Goal: Transaction & Acquisition: Purchase product/service

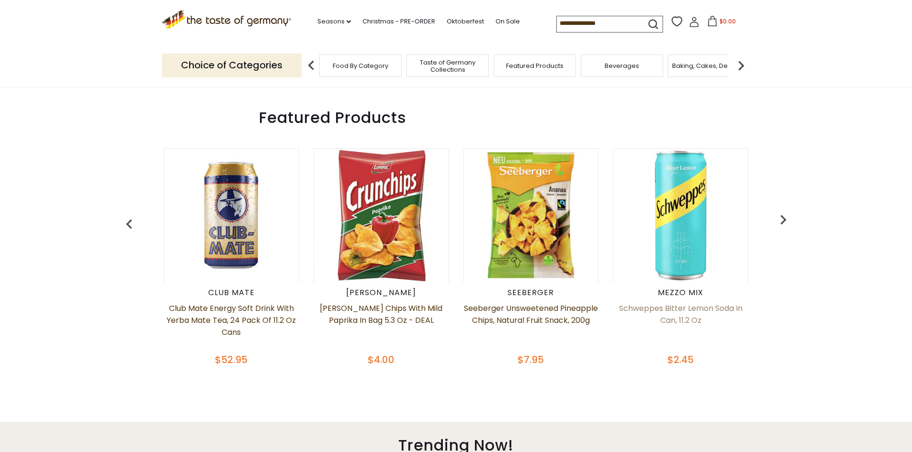
scroll to position [239, 0]
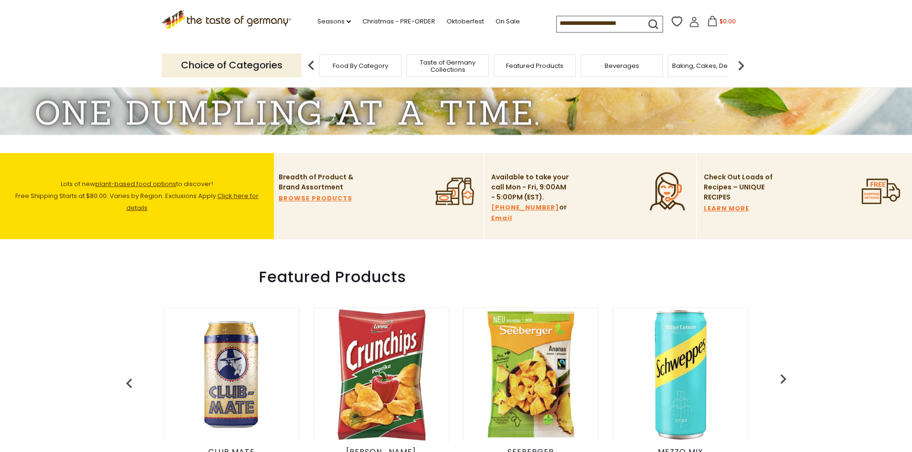
click at [743, 63] on img at bounding box center [741, 65] width 19 height 19
click at [743, 64] on img at bounding box center [741, 65] width 19 height 19
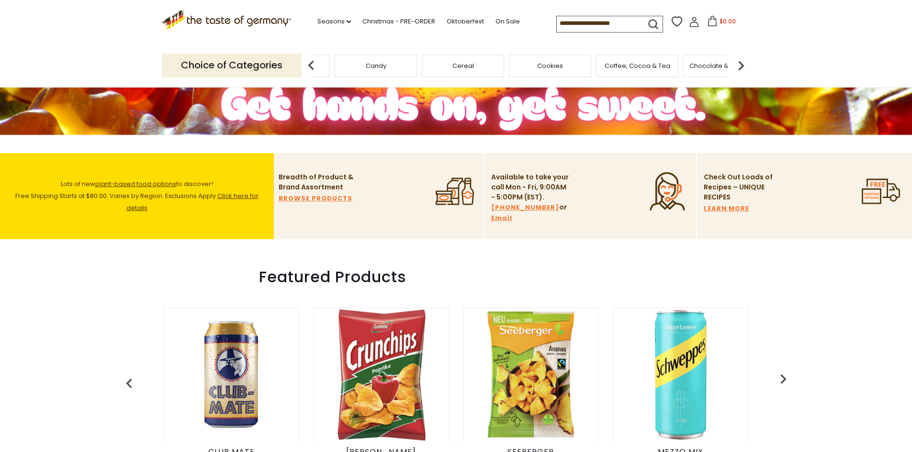
click at [743, 64] on img at bounding box center [741, 65] width 19 height 19
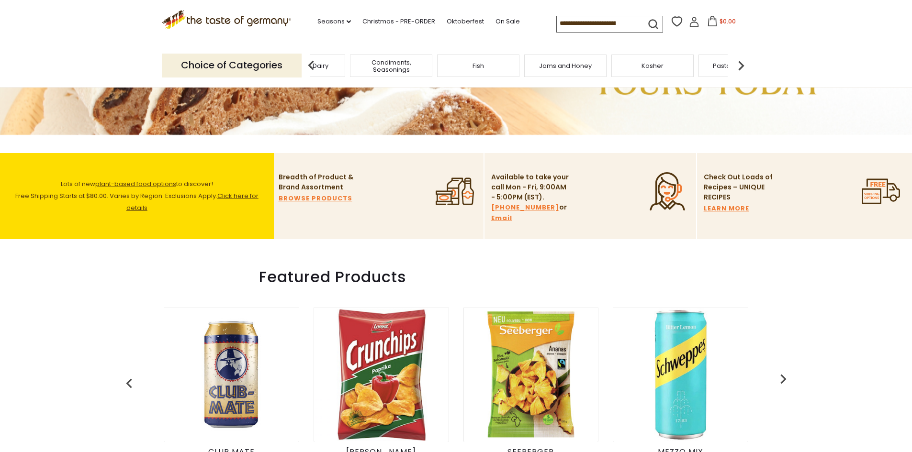
click at [743, 64] on img at bounding box center [741, 65] width 19 height 19
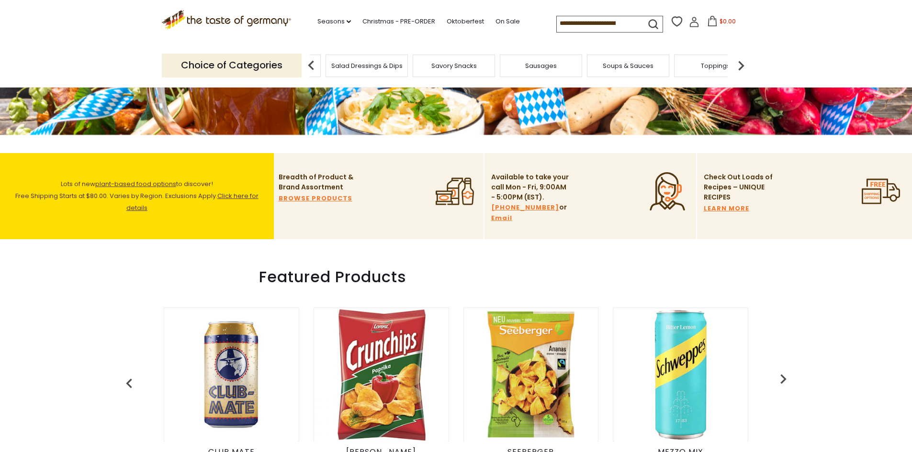
click at [743, 64] on img at bounding box center [741, 65] width 19 height 19
click at [635, 65] on span "Household & Party" at bounding box center [635, 65] width 57 height 7
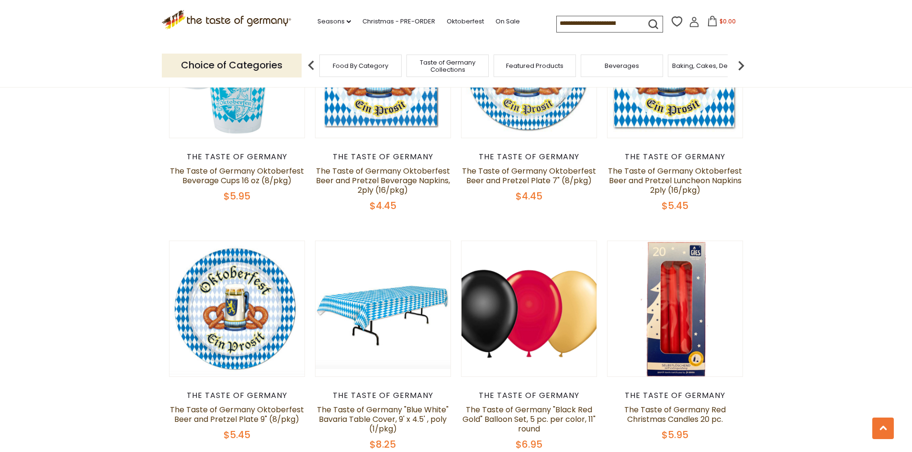
scroll to position [2011, 0]
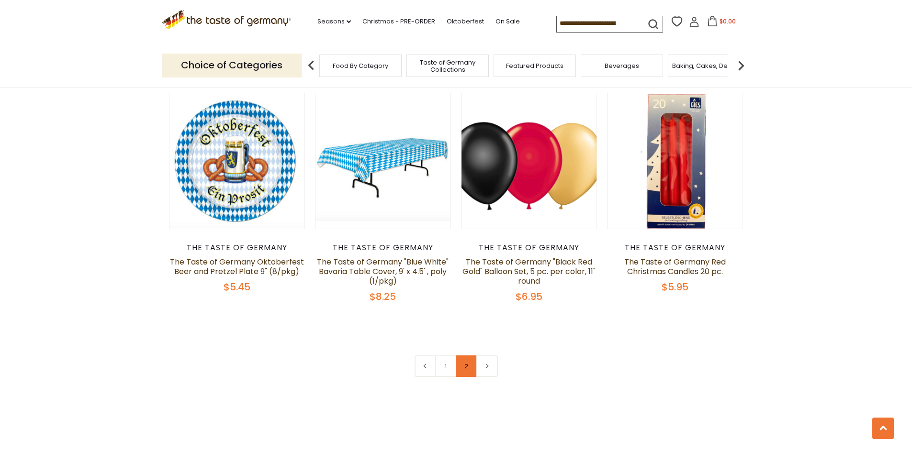
click at [471, 363] on link "2" at bounding box center [467, 367] width 22 height 22
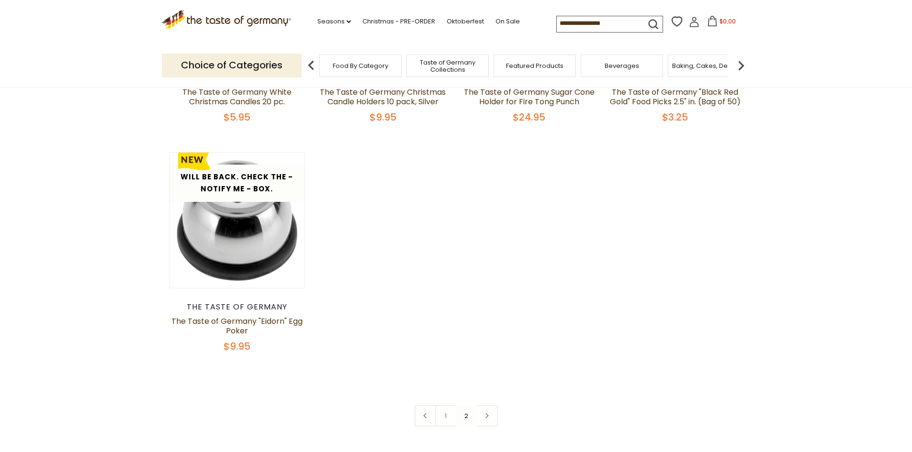
scroll to position [287, 0]
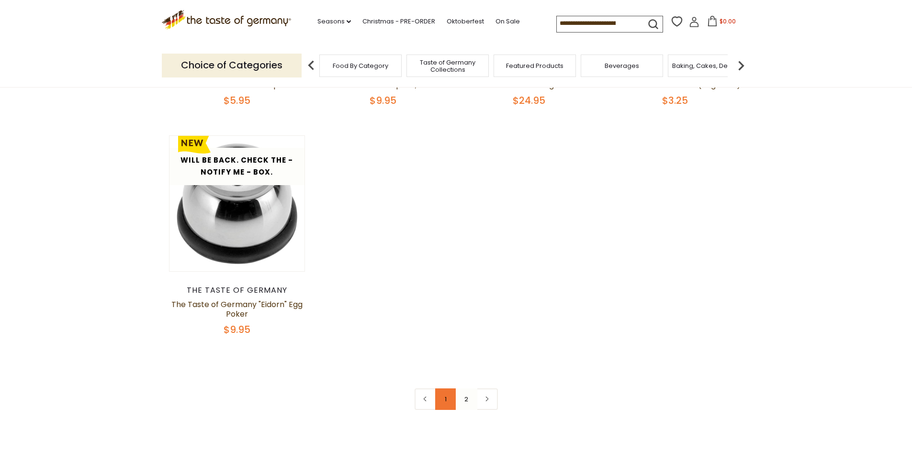
click at [443, 395] on link "1" at bounding box center [446, 400] width 22 height 22
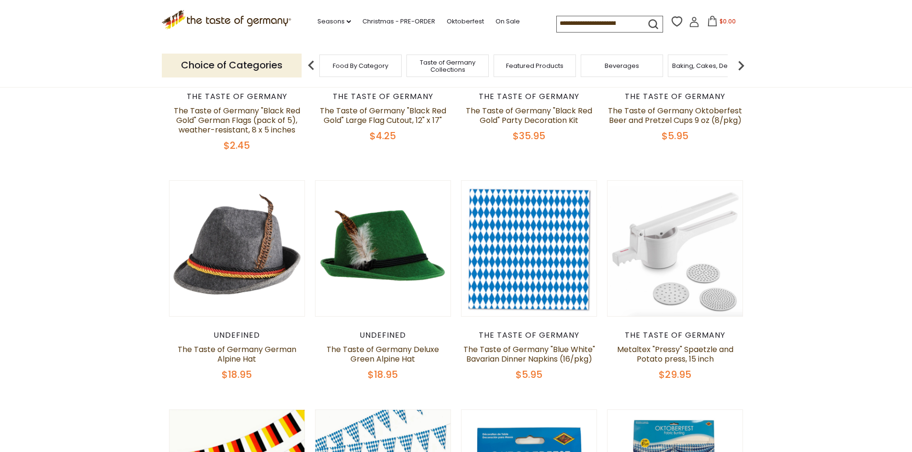
scroll to position [293, 0]
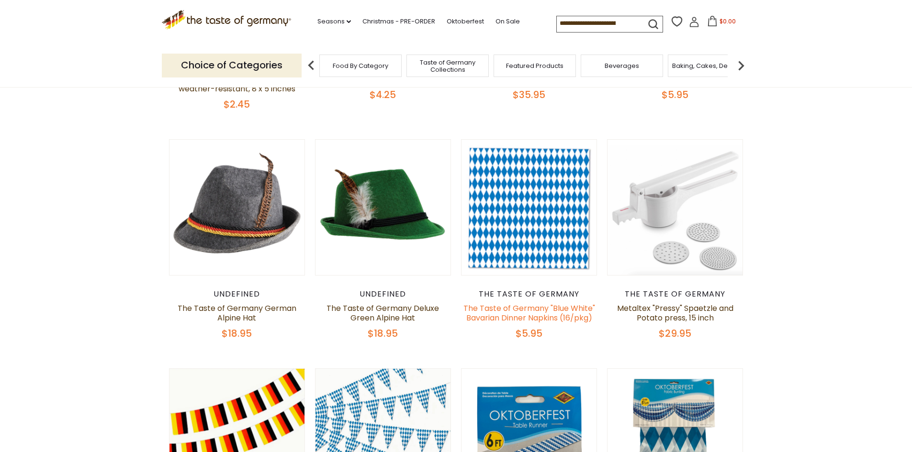
click at [503, 309] on link "The Taste of Germany "Blue White" Bavarian Dinner Napkins (16/pkg)" at bounding box center [529, 313] width 132 height 21
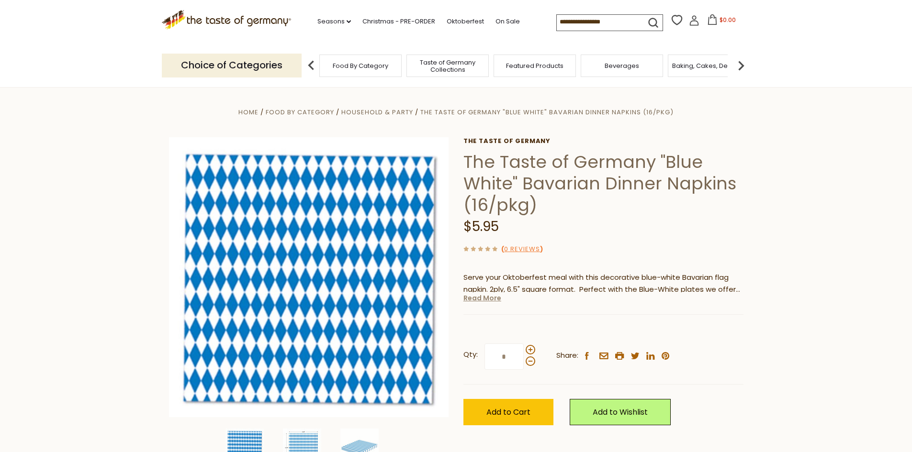
click at [489, 296] on link "Read More" at bounding box center [482, 298] width 38 height 10
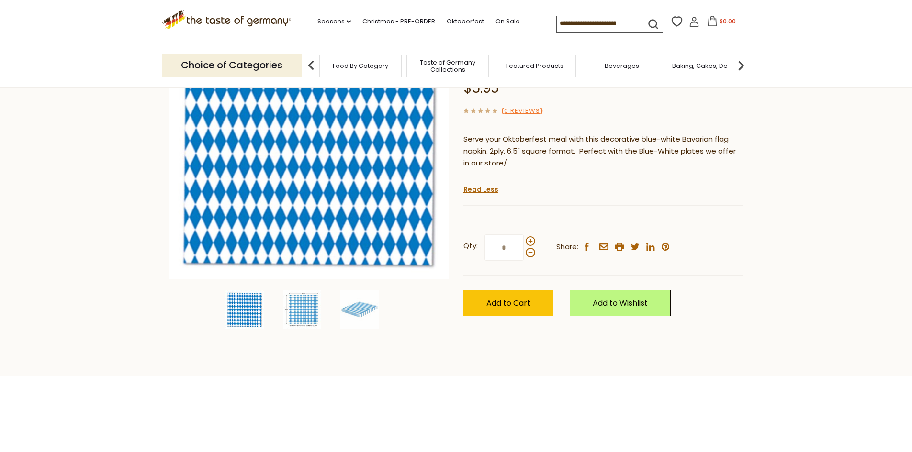
scroll to position [144, 0]
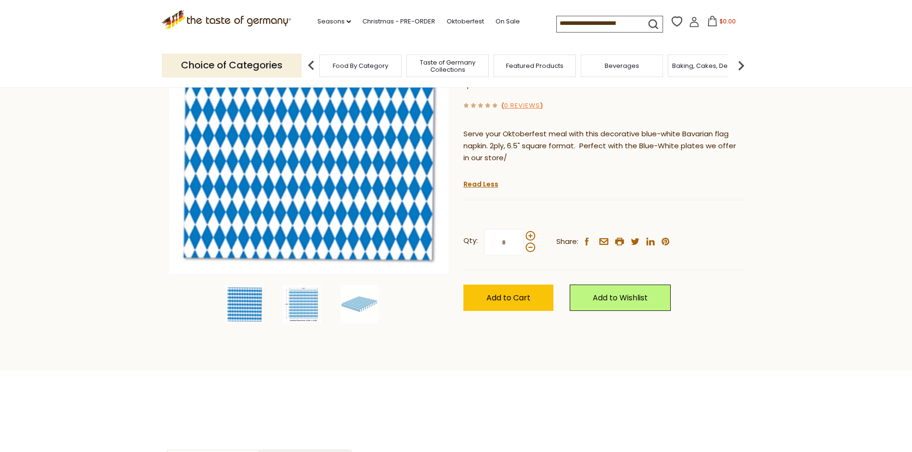
click at [237, 306] on img at bounding box center [244, 304] width 38 height 38
click at [306, 303] on img at bounding box center [302, 304] width 38 height 38
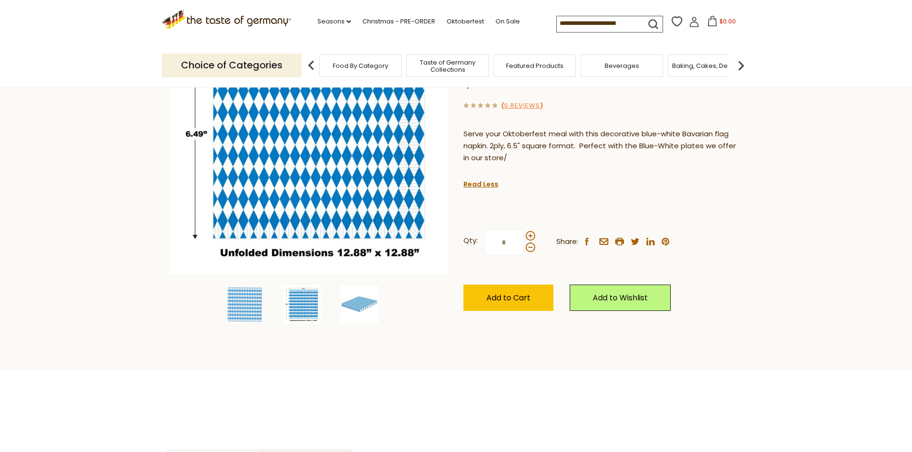
click at [357, 302] on img at bounding box center [359, 304] width 38 height 38
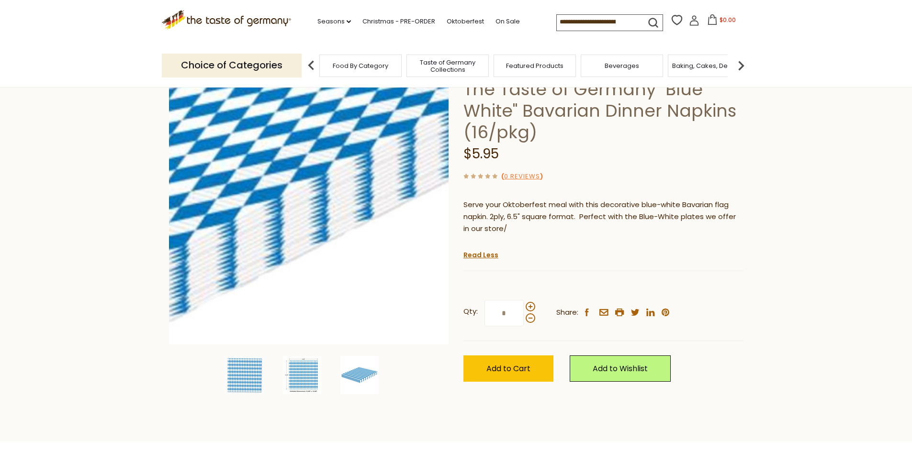
scroll to position [0, 0]
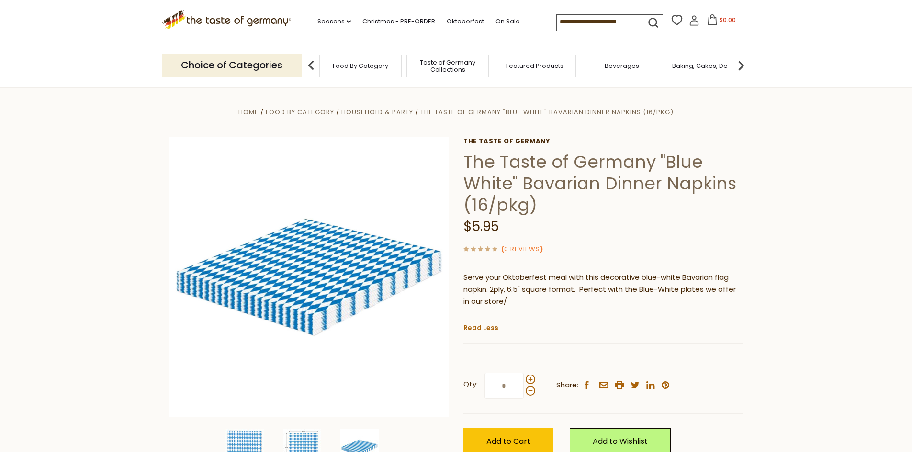
click at [310, 65] on img at bounding box center [311, 65] width 19 height 19
click at [744, 65] on img at bounding box center [741, 65] width 19 height 19
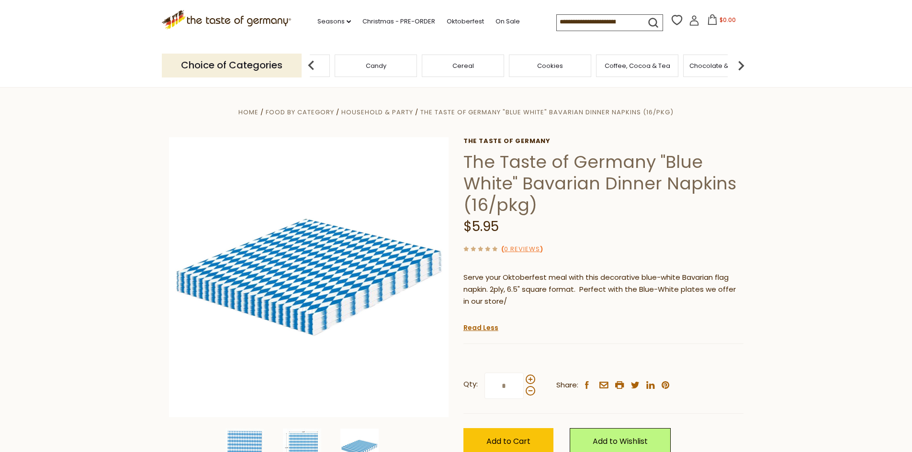
click at [744, 65] on img at bounding box center [741, 65] width 19 height 19
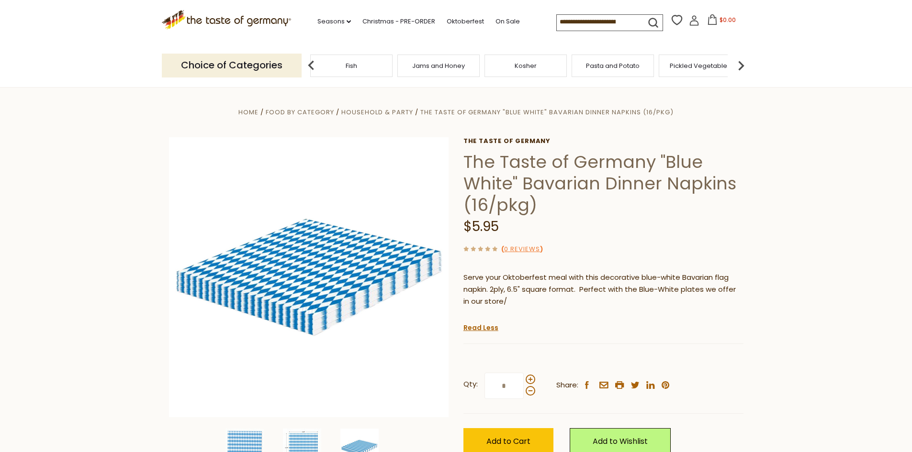
click at [743, 66] on img at bounding box center [741, 65] width 19 height 19
click at [532, 69] on span "Plant-Based" at bounding box center [540, 65] width 39 height 7
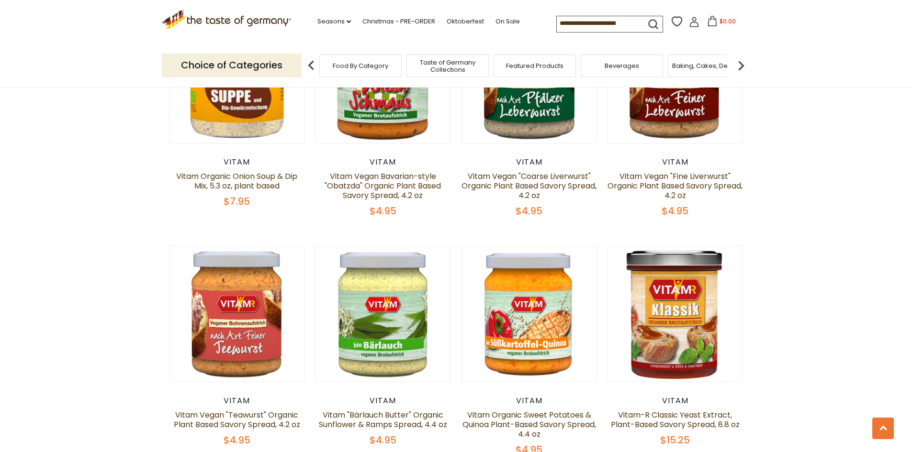
scroll to position [1963, 0]
